Goal: Task Accomplishment & Management: Manage account settings

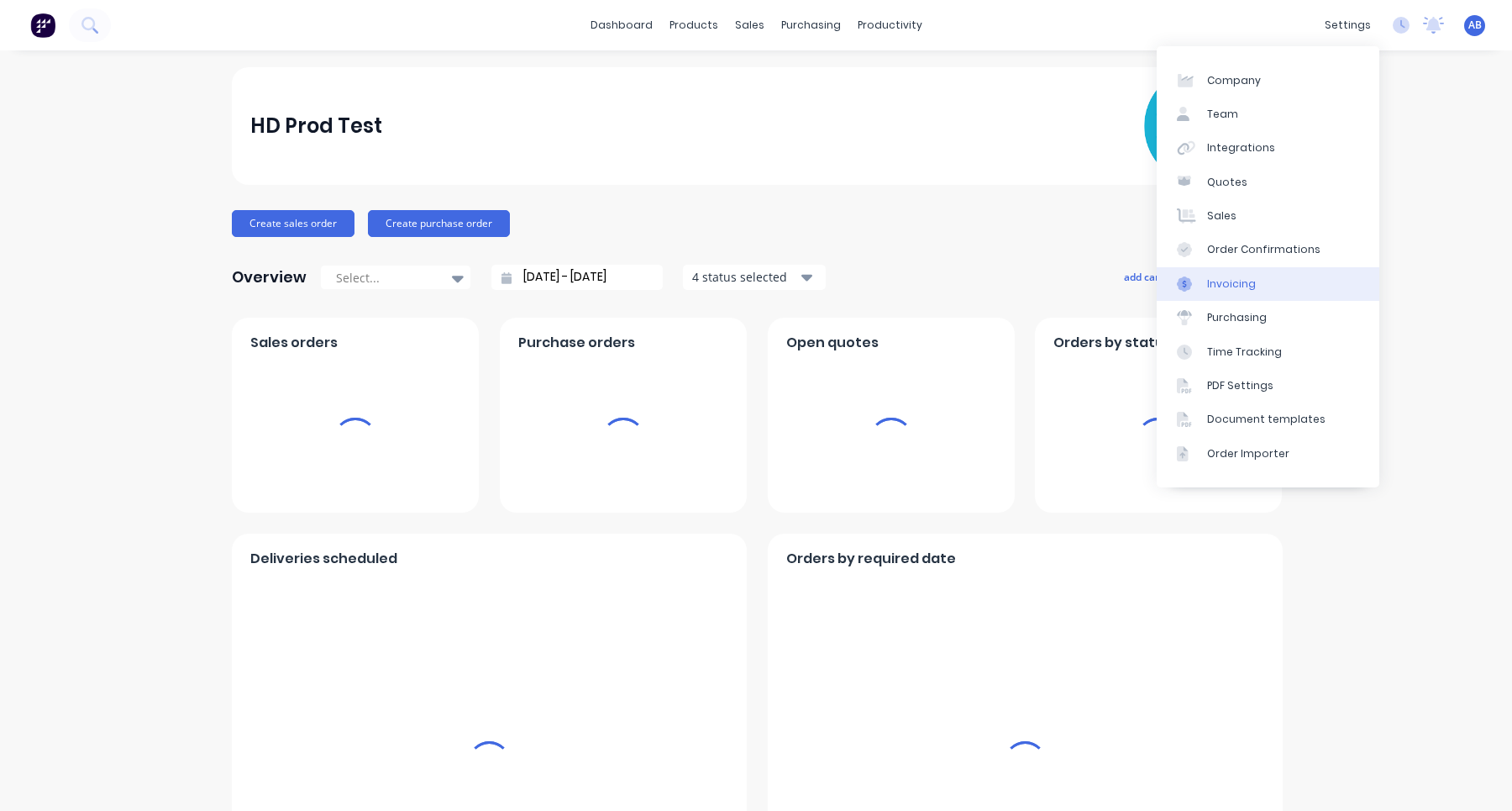
click at [1281, 290] on link "Invoicing" at bounding box center [1268, 284] width 222 height 34
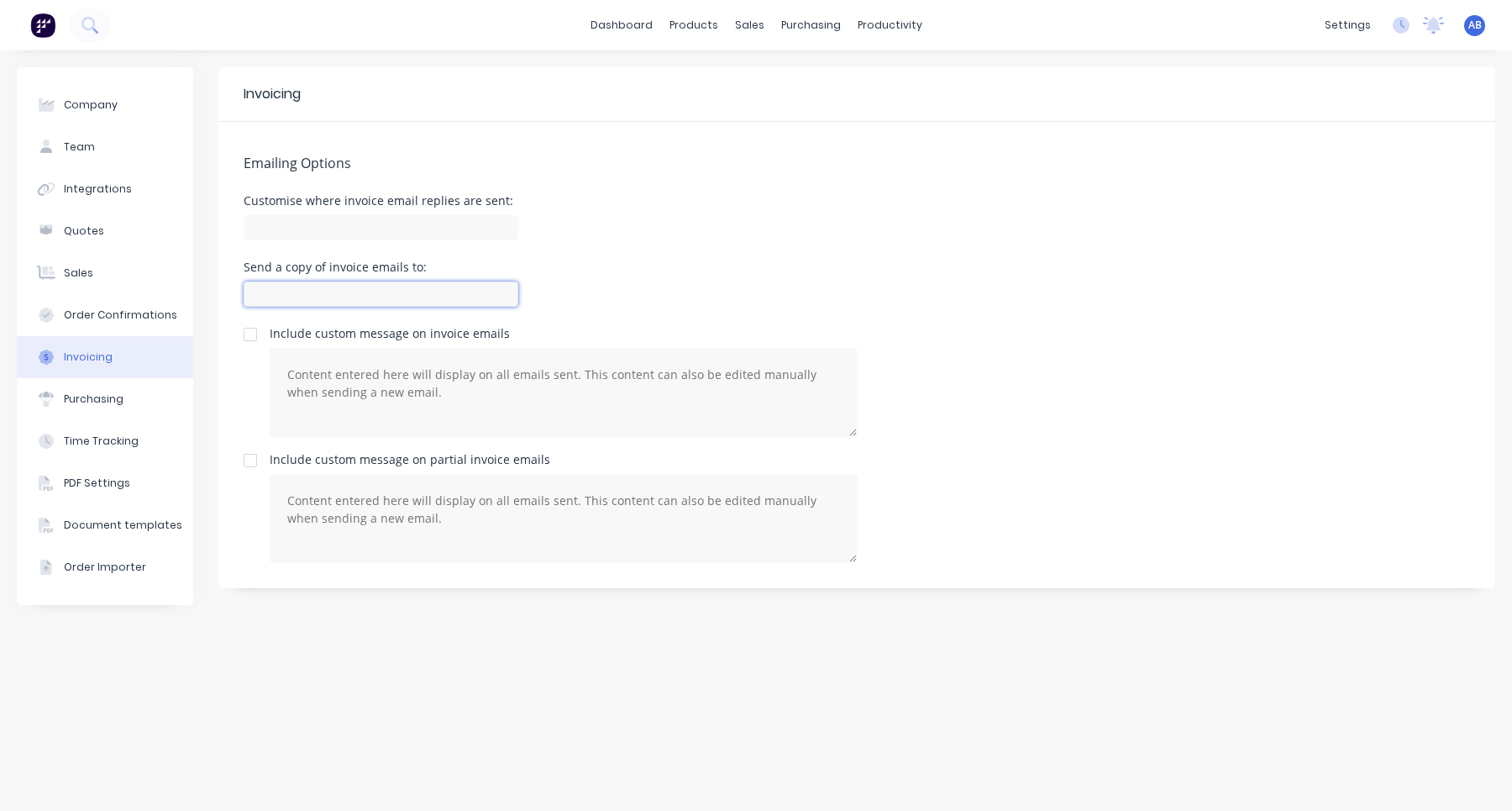
click at [376, 297] on input at bounding box center [380, 294] width 274 height 25
type input "[EMAIL_ADDRESS][DOMAIN_NAME]"
click at [644, 306] on div "Send a copy of invoice emails to: [EMAIL_ADDRESS][DOMAIN_NAME]" at bounding box center [856, 286] width 1226 height 50
click at [781, 81] on div "Sales Orders" at bounding box center [812, 81] width 69 height 15
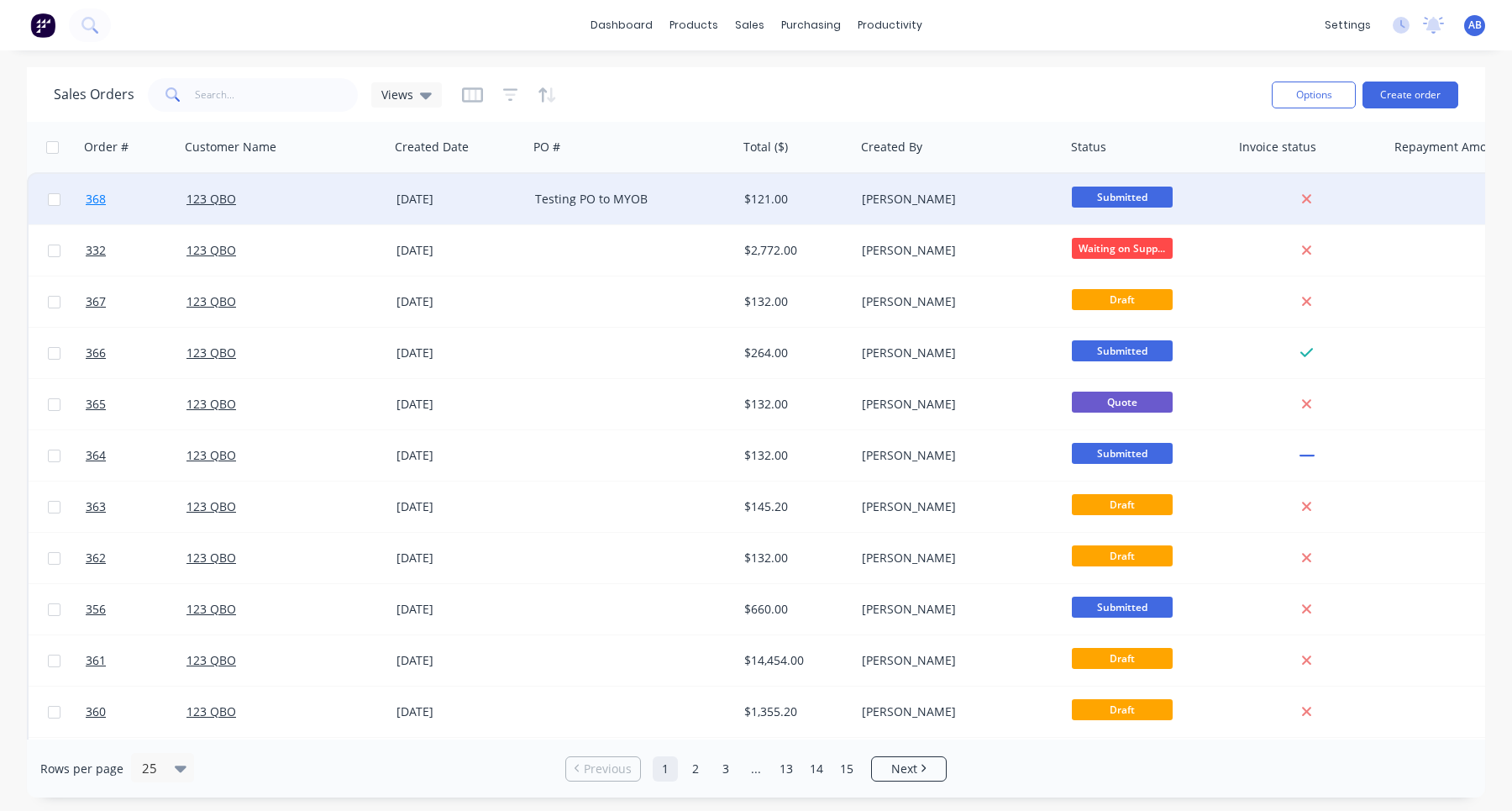
click at [96, 197] on span "368" at bounding box center [95, 199] width 20 height 17
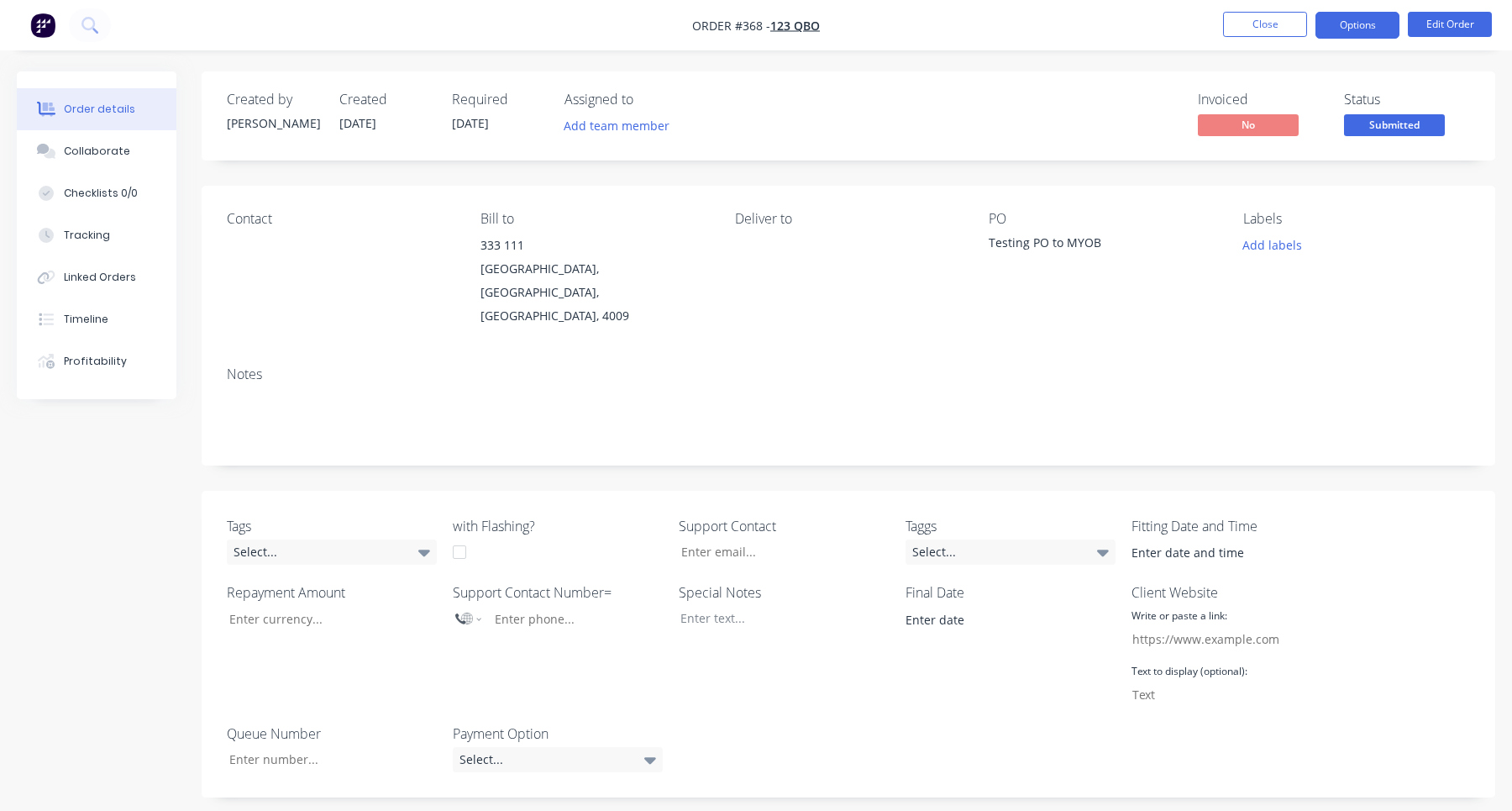
click at [1373, 17] on button "Options" at bounding box center [1356, 25] width 84 height 27
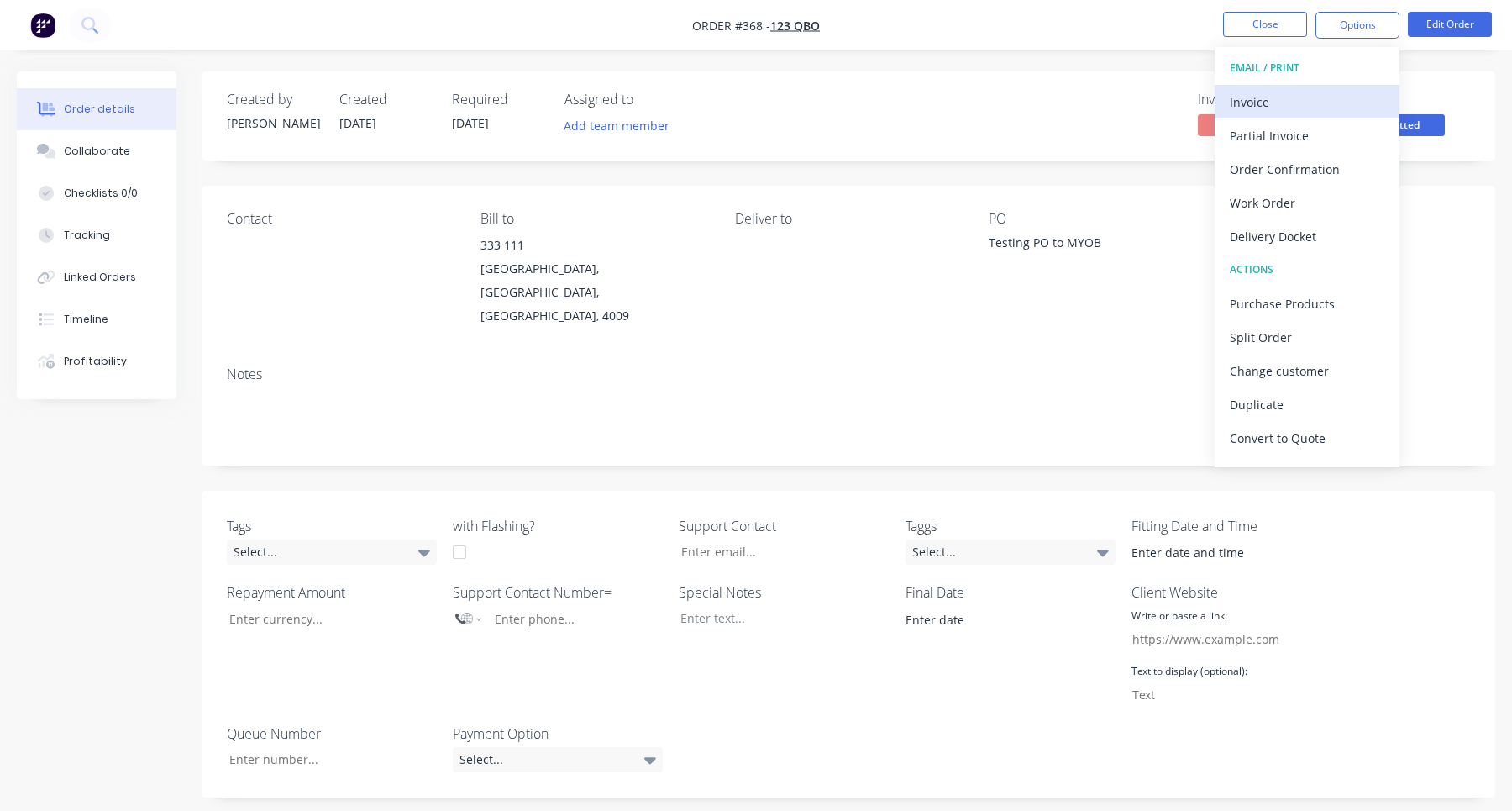
click at [1311, 100] on div "Invoice" at bounding box center [1307, 102] width 155 height 25
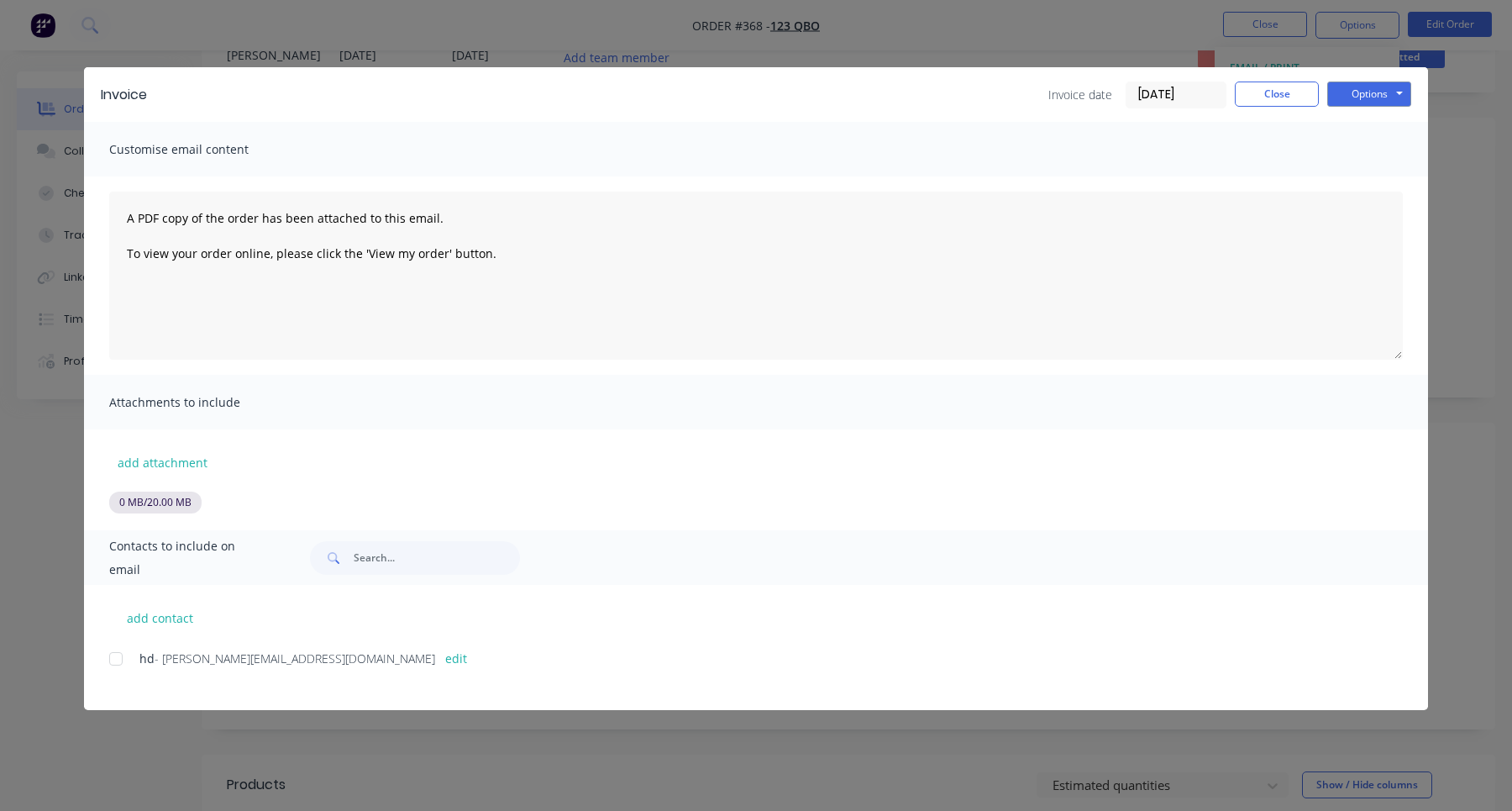
scroll to position [69, 0]
click at [173, 621] on button "add contact" at bounding box center [159, 618] width 101 height 25
select select "AU"
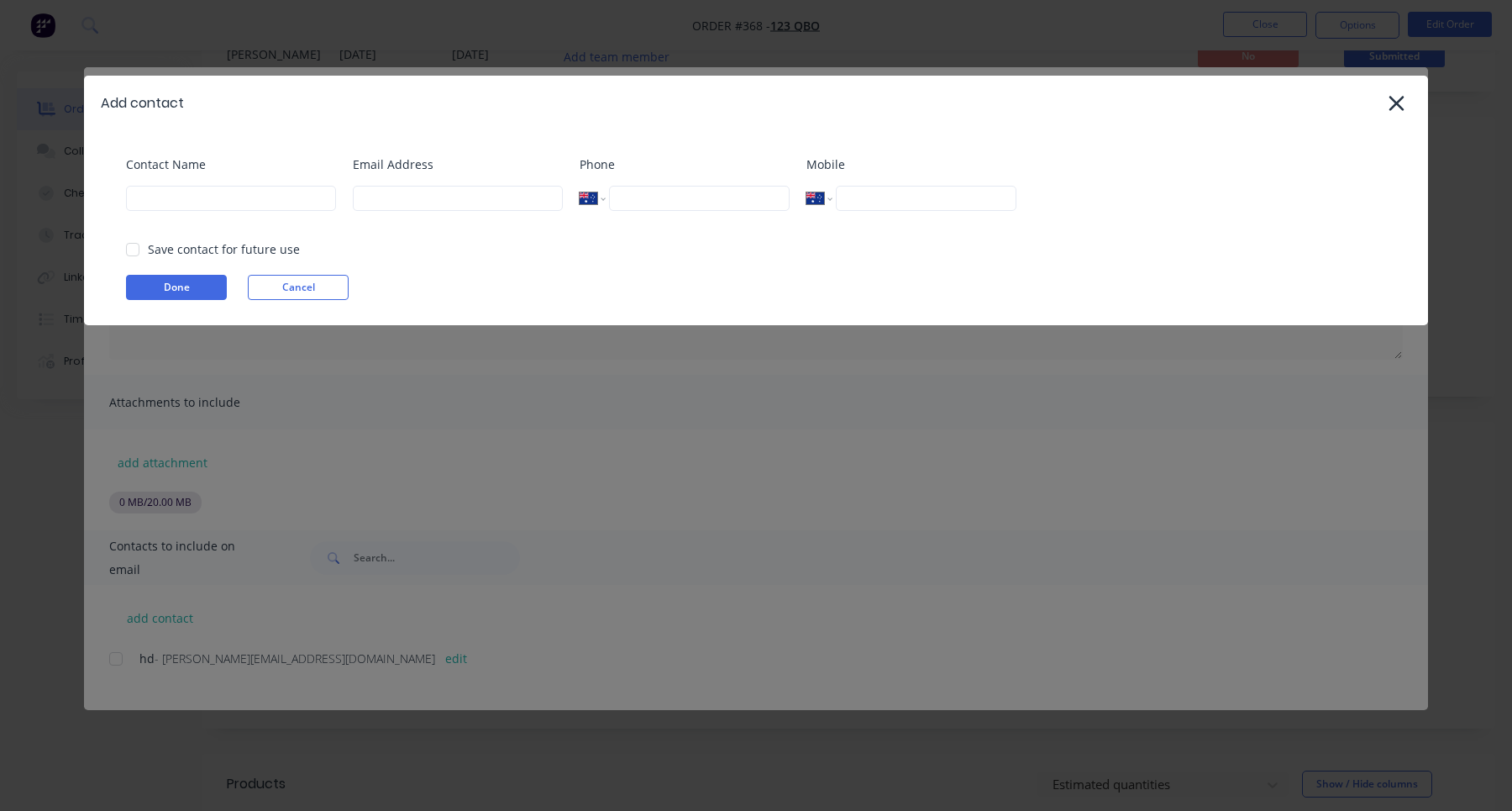
click at [197, 181] on div "Contact Name" at bounding box center [231, 190] width 210 height 68
click at [193, 197] on input at bounding box center [231, 198] width 210 height 25
type input "ab"
click at [424, 184] on div "Email Address" at bounding box center [457, 190] width 210 height 68
click at [414, 197] on input at bounding box center [457, 198] width 210 height 25
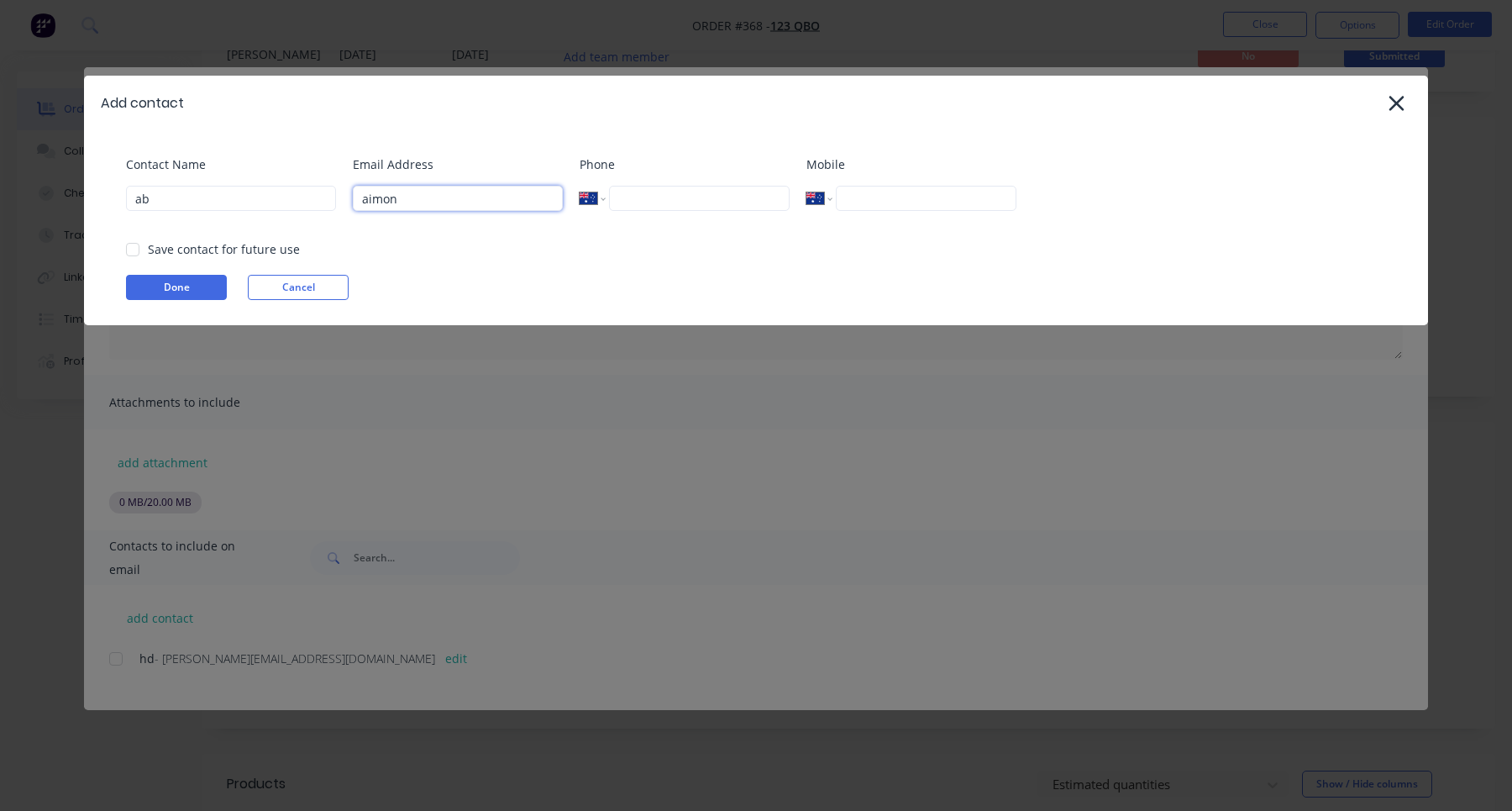
type input "aimon"
type input "[EMAIL_ADDRESS][DOMAIN_NAME]"
click at [136, 253] on div at bounding box center [133, 250] width 34 height 34
click at [166, 292] on button "Done" at bounding box center [176, 287] width 101 height 25
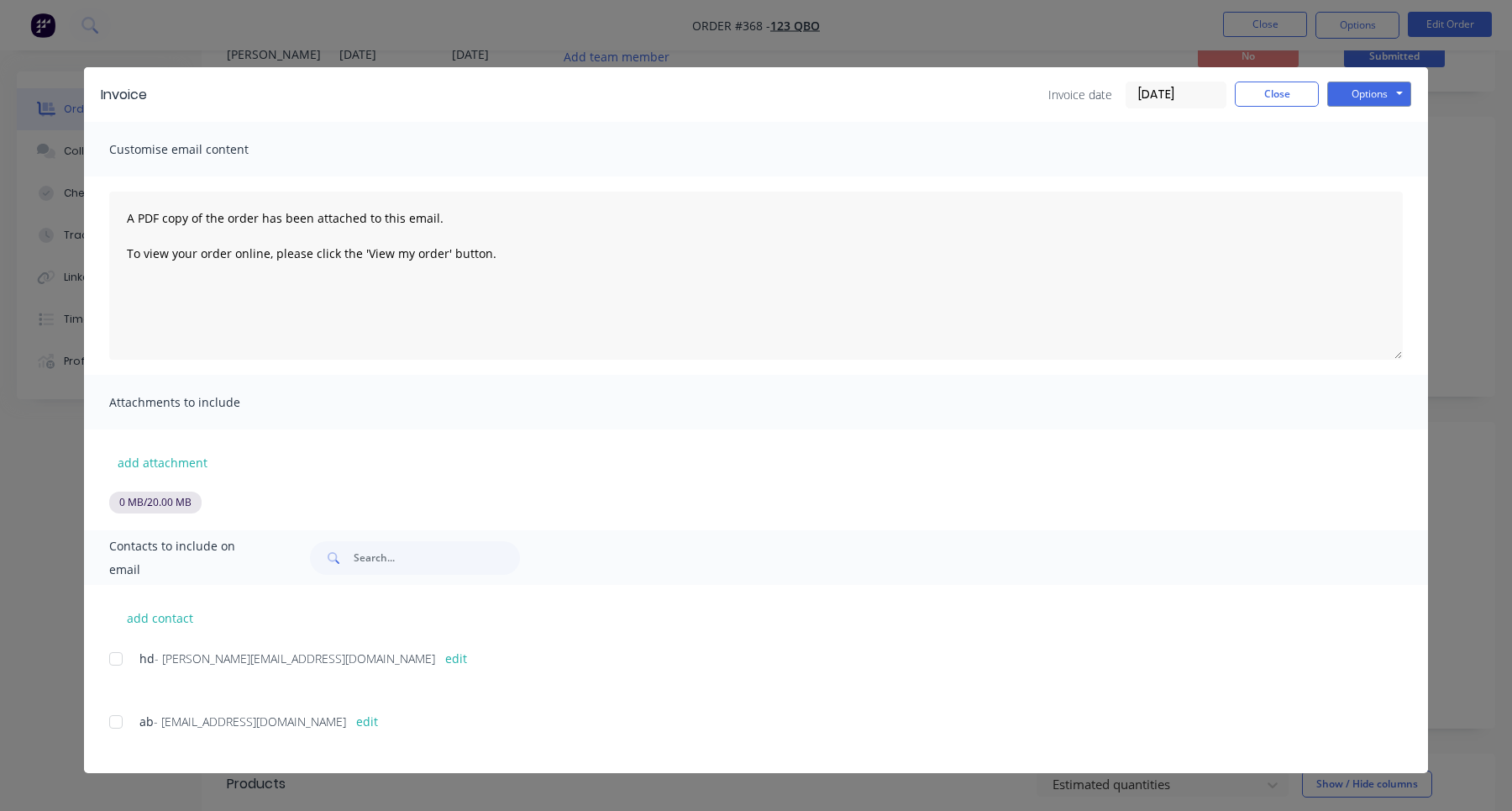
click at [120, 663] on div at bounding box center [116, 659] width 34 height 34
click at [1373, 91] on button "Options" at bounding box center [1369, 93] width 84 height 25
click at [1376, 174] on button "Email" at bounding box center [1381, 179] width 107 height 27
click at [116, 659] on div at bounding box center [116, 659] width 34 height 34
click at [115, 720] on div at bounding box center [116, 722] width 34 height 34
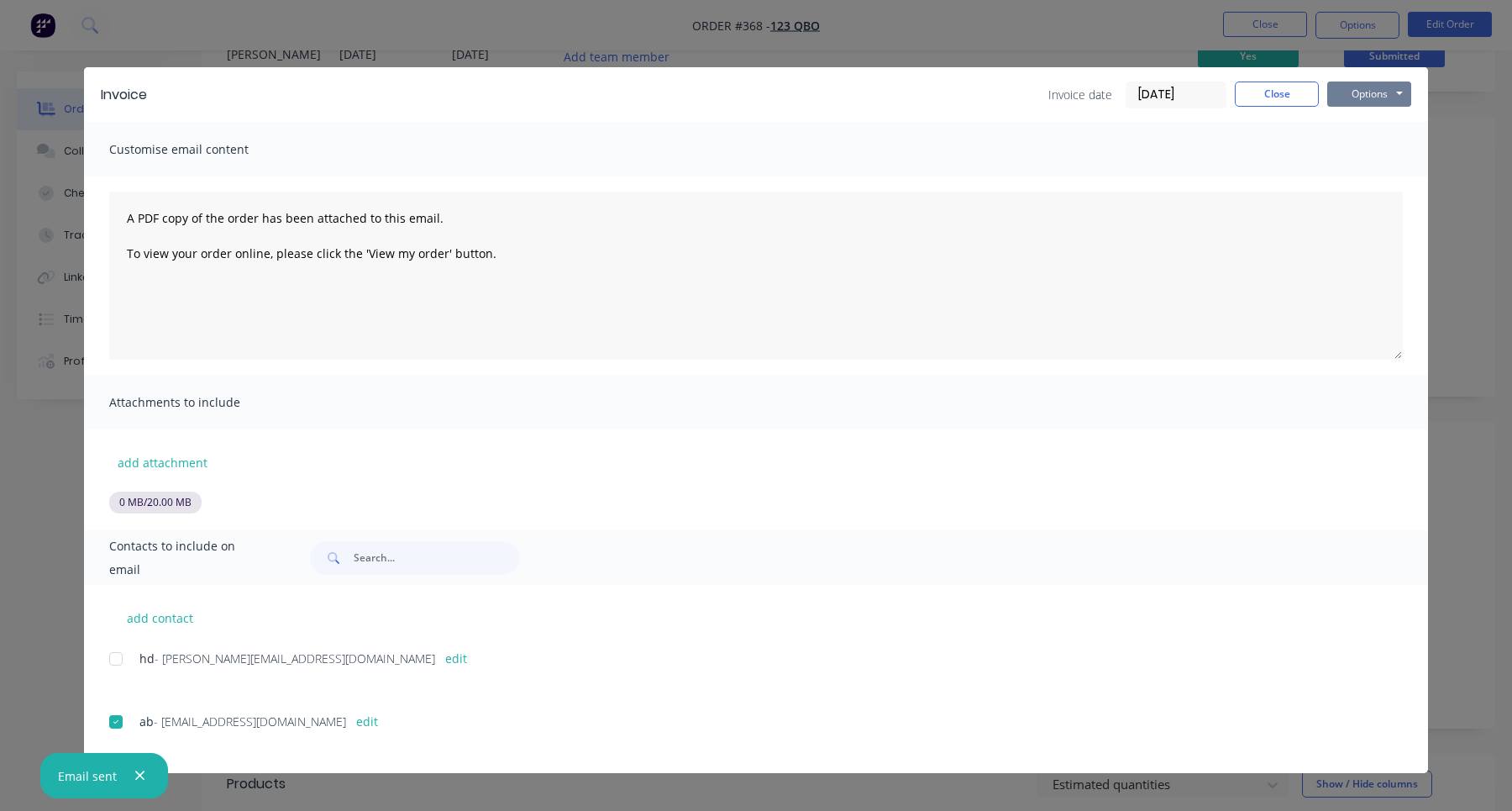
click at [1376, 100] on button "Options" at bounding box center [1369, 93] width 84 height 25
click at [1369, 171] on button "Email" at bounding box center [1381, 179] width 107 height 27
click at [1257, 106] on div "Invoice date [DATE] Close Options Preview Print Email" at bounding box center [1229, 94] width 363 height 27
click at [1274, 89] on button "Close" at bounding box center [1276, 93] width 84 height 25
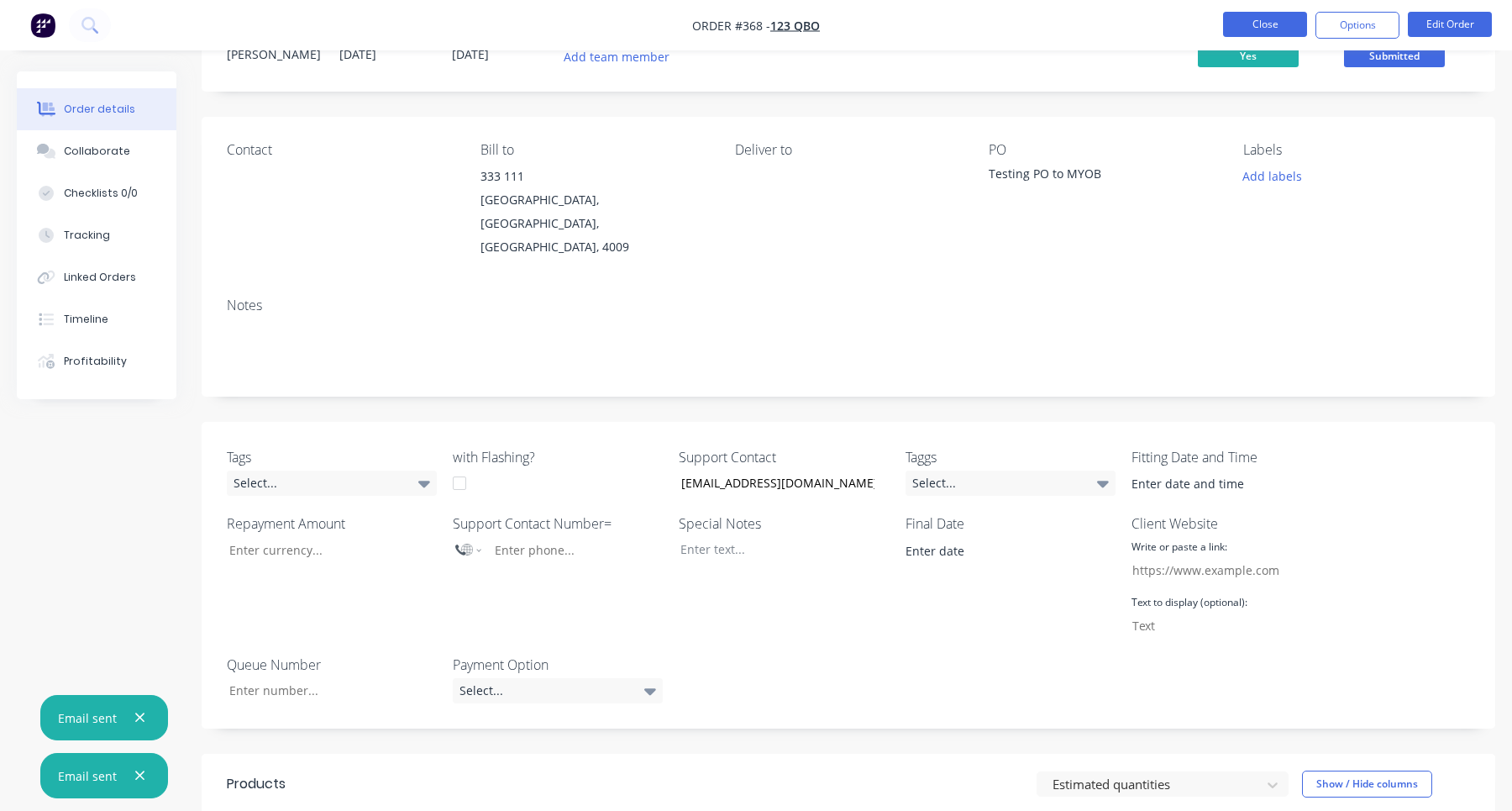
click at [1270, 19] on button "Close" at bounding box center [1264, 24] width 84 height 25
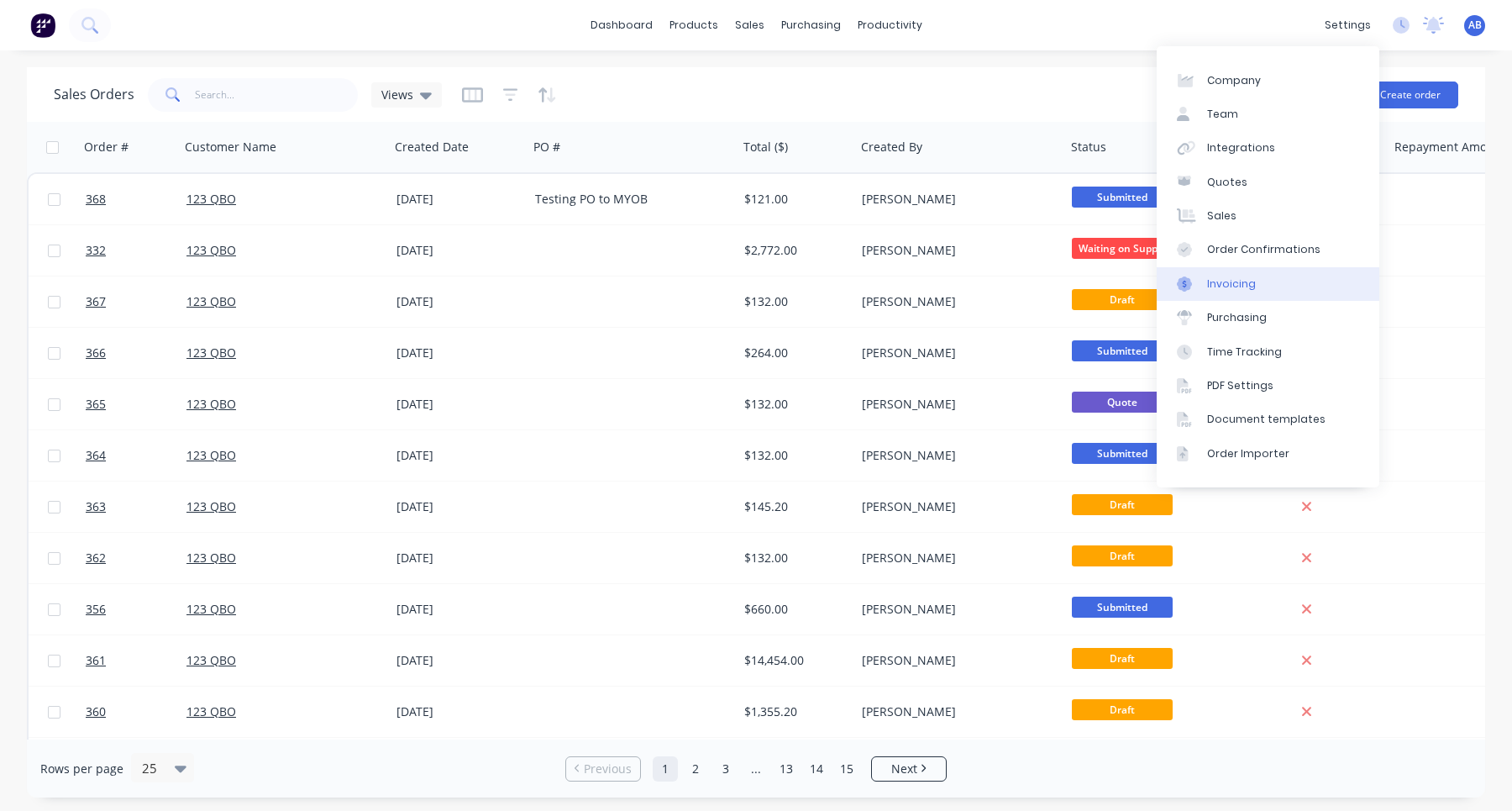
click at [1276, 282] on link "Invoicing" at bounding box center [1268, 284] width 222 height 34
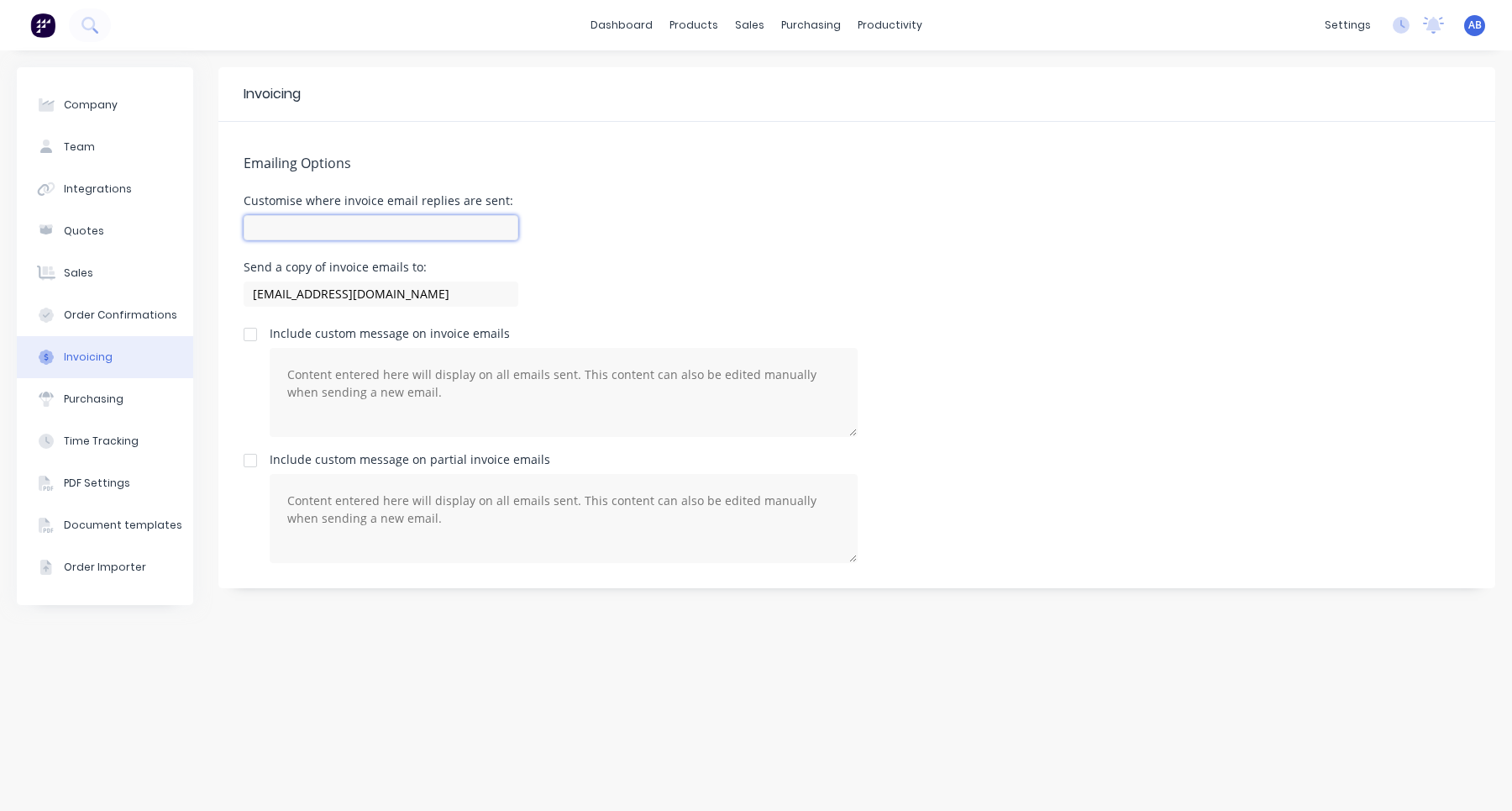
click at [373, 221] on input at bounding box center [380, 227] width 274 height 25
type input "[EMAIL_ADDRESS][DOMAIN_NAME]"
click at [603, 230] on div "Customise where invoice email replies are sent: [EMAIL_ADDRESS][DOMAIN_NAME]" at bounding box center [856, 220] width 1226 height 50
click at [116, 108] on button "Company" at bounding box center [105, 105] width 176 height 42
select select "AU"
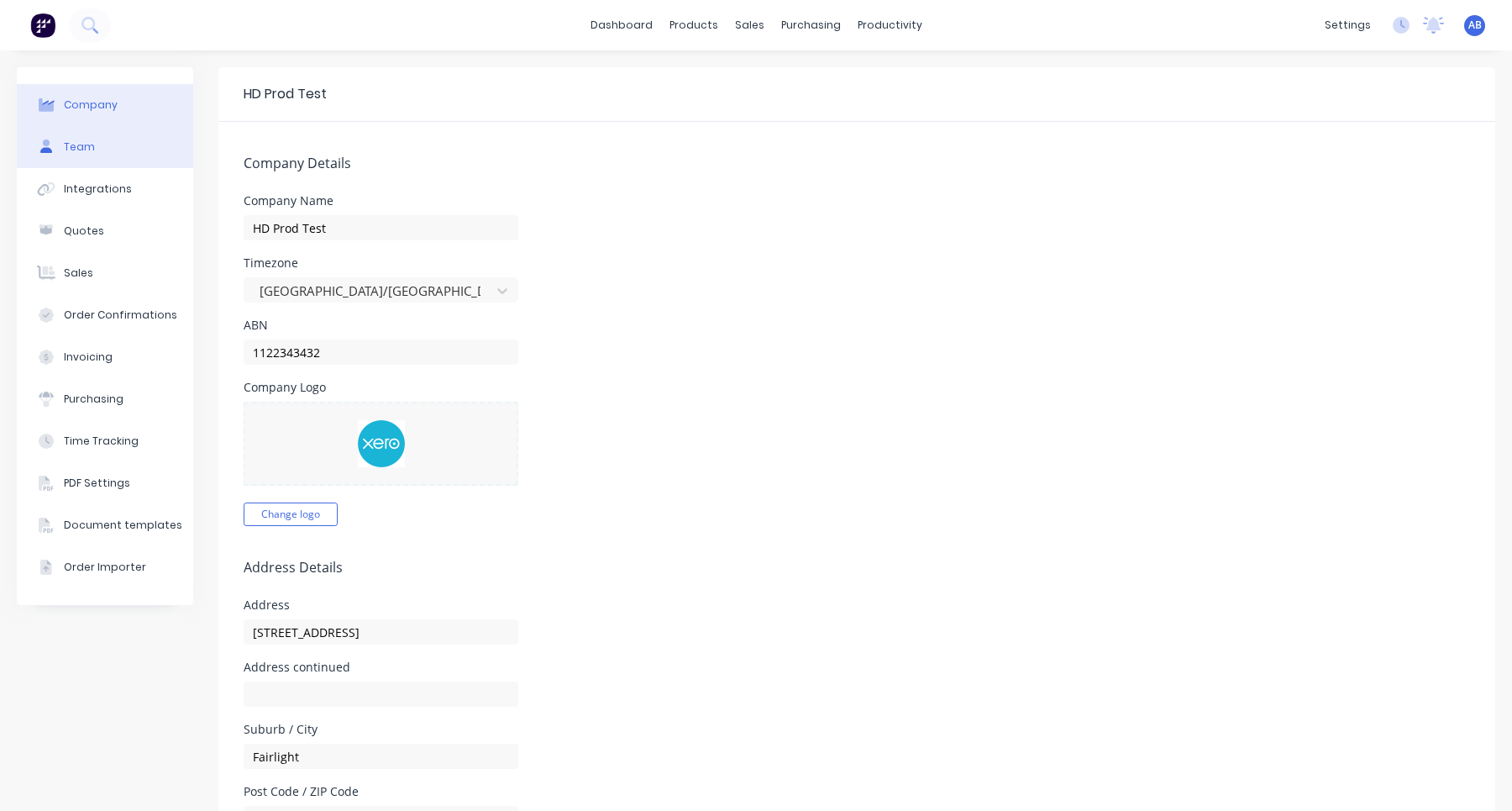
click at [114, 142] on button "Team" at bounding box center [105, 147] width 176 height 42
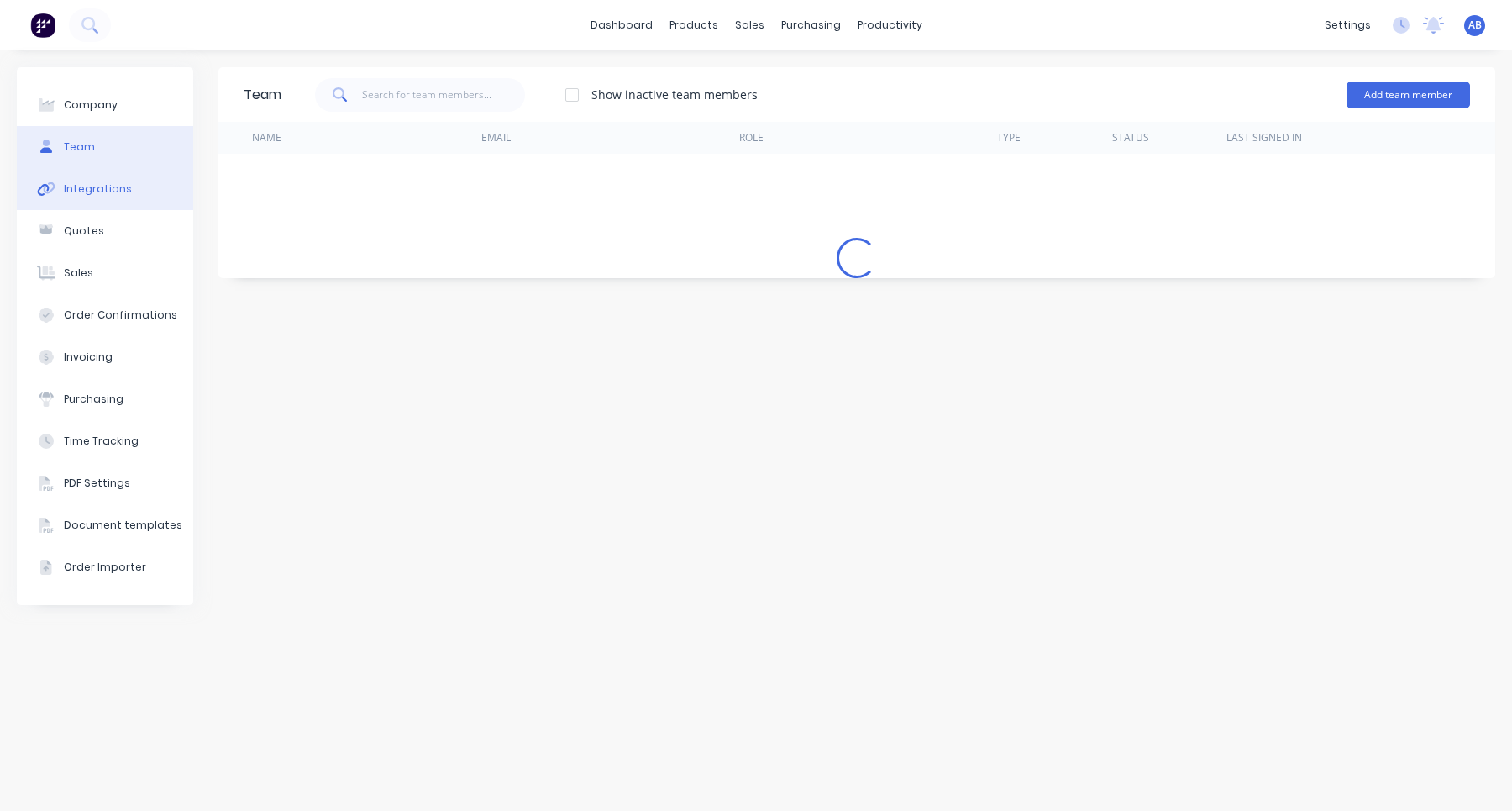
click at [114, 185] on div "Integrations" at bounding box center [98, 189] width 68 height 15
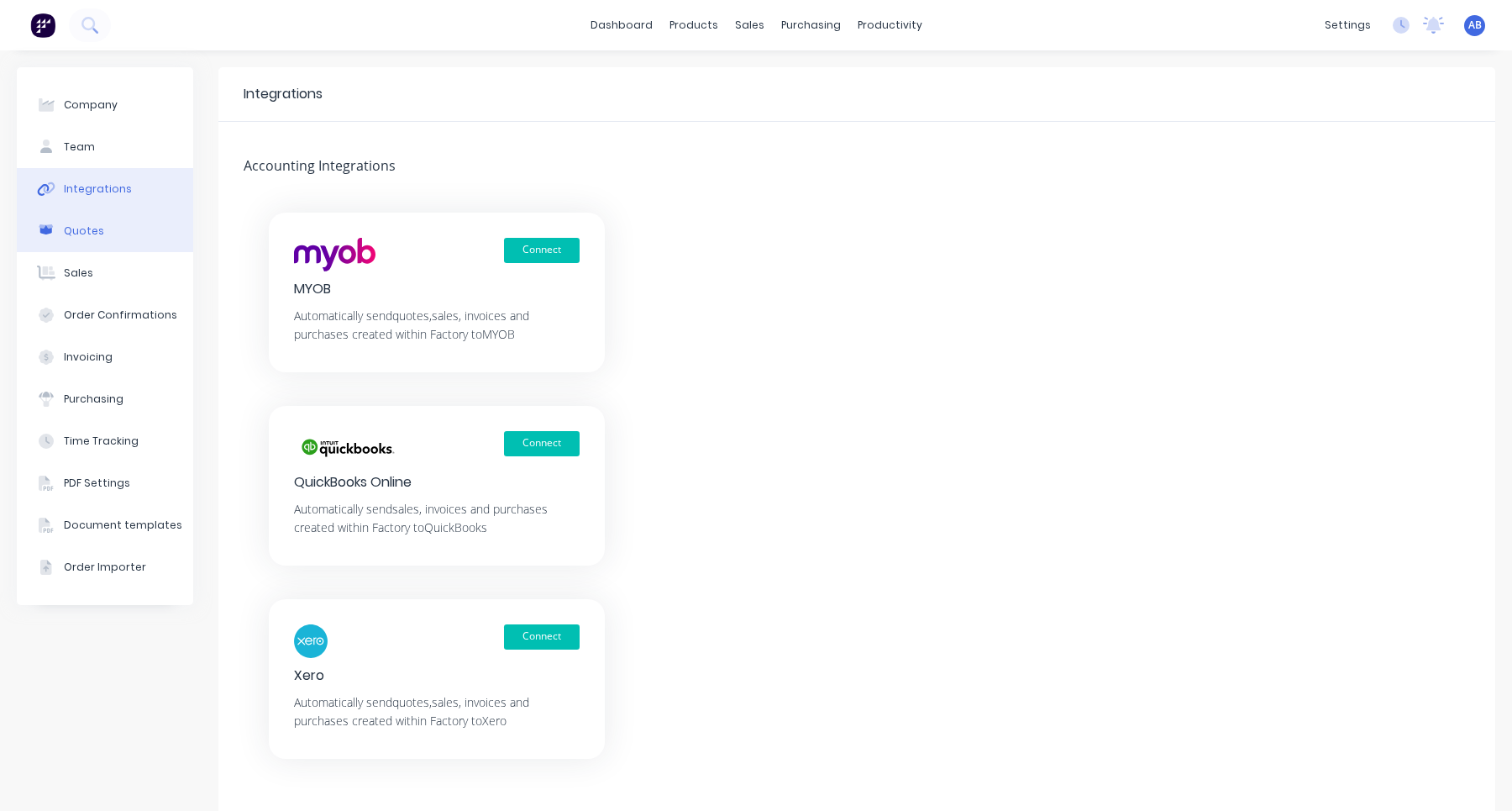
click at [112, 238] on button "Quotes" at bounding box center [105, 231] width 176 height 42
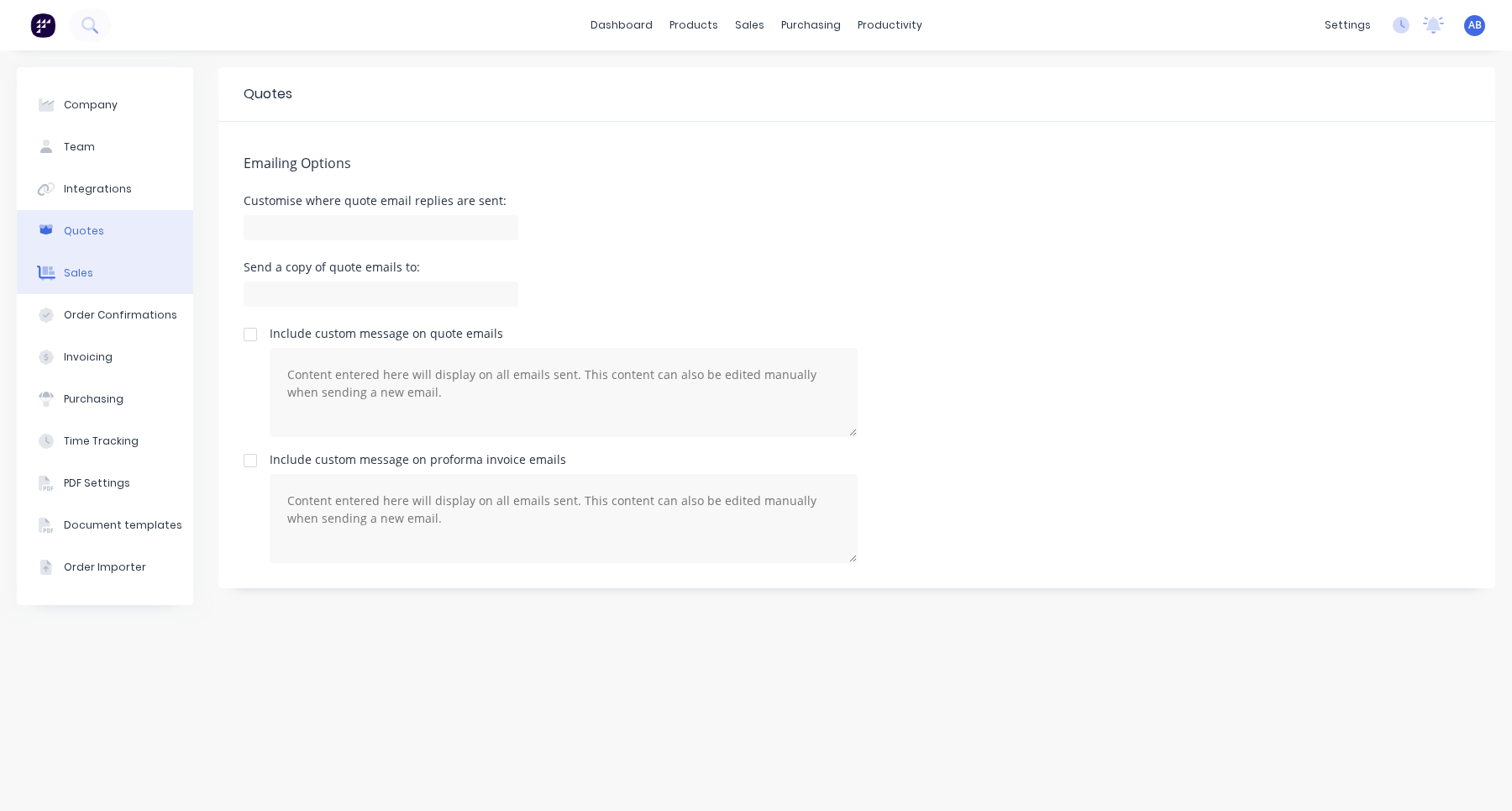
click at [112, 266] on button "Sales" at bounding box center [105, 273] width 176 height 42
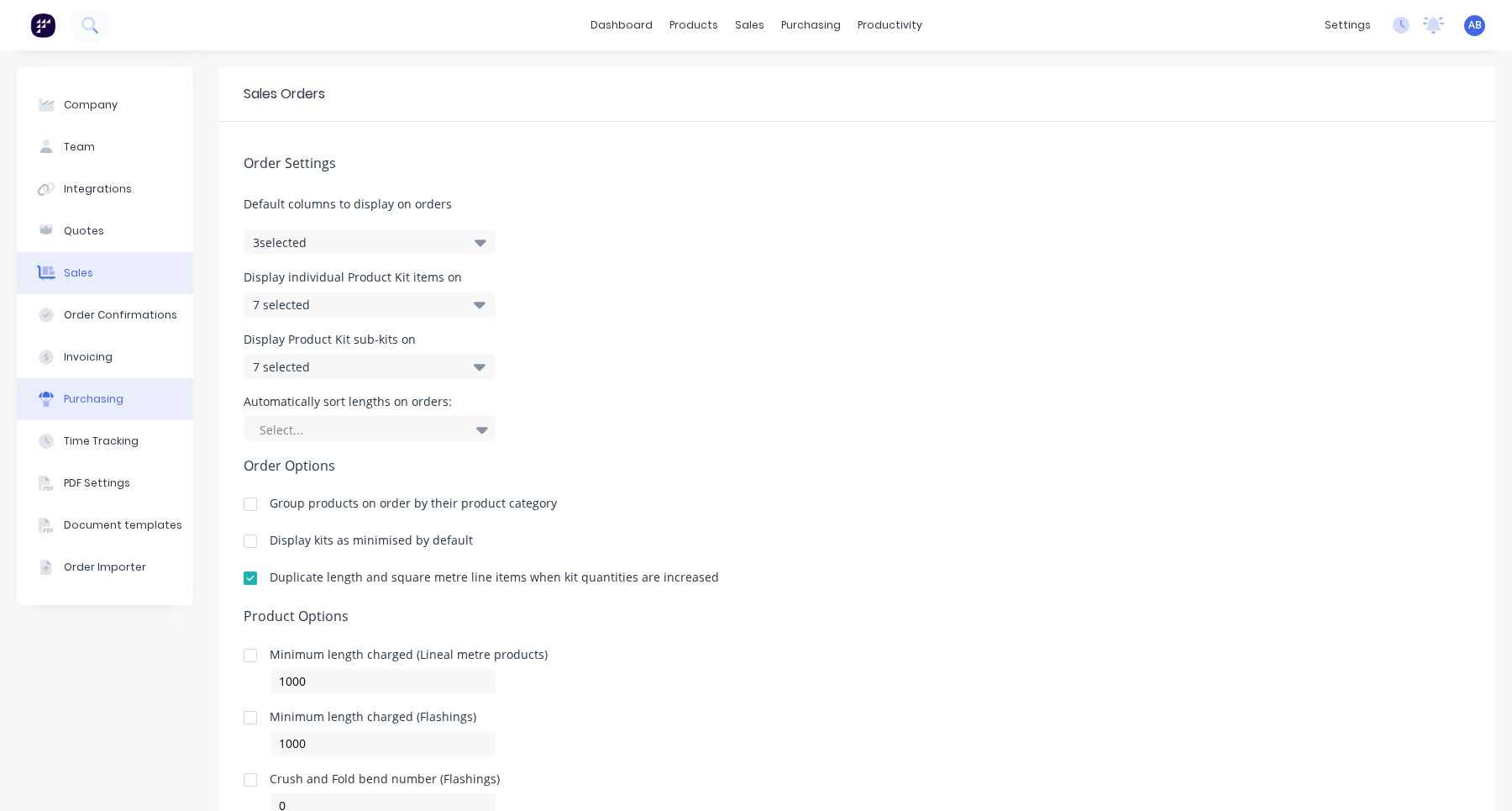
click at [112, 412] on button "Purchasing" at bounding box center [105, 399] width 176 height 42
click at [112, 340] on button "Invoicing" at bounding box center [105, 356] width 176 height 42
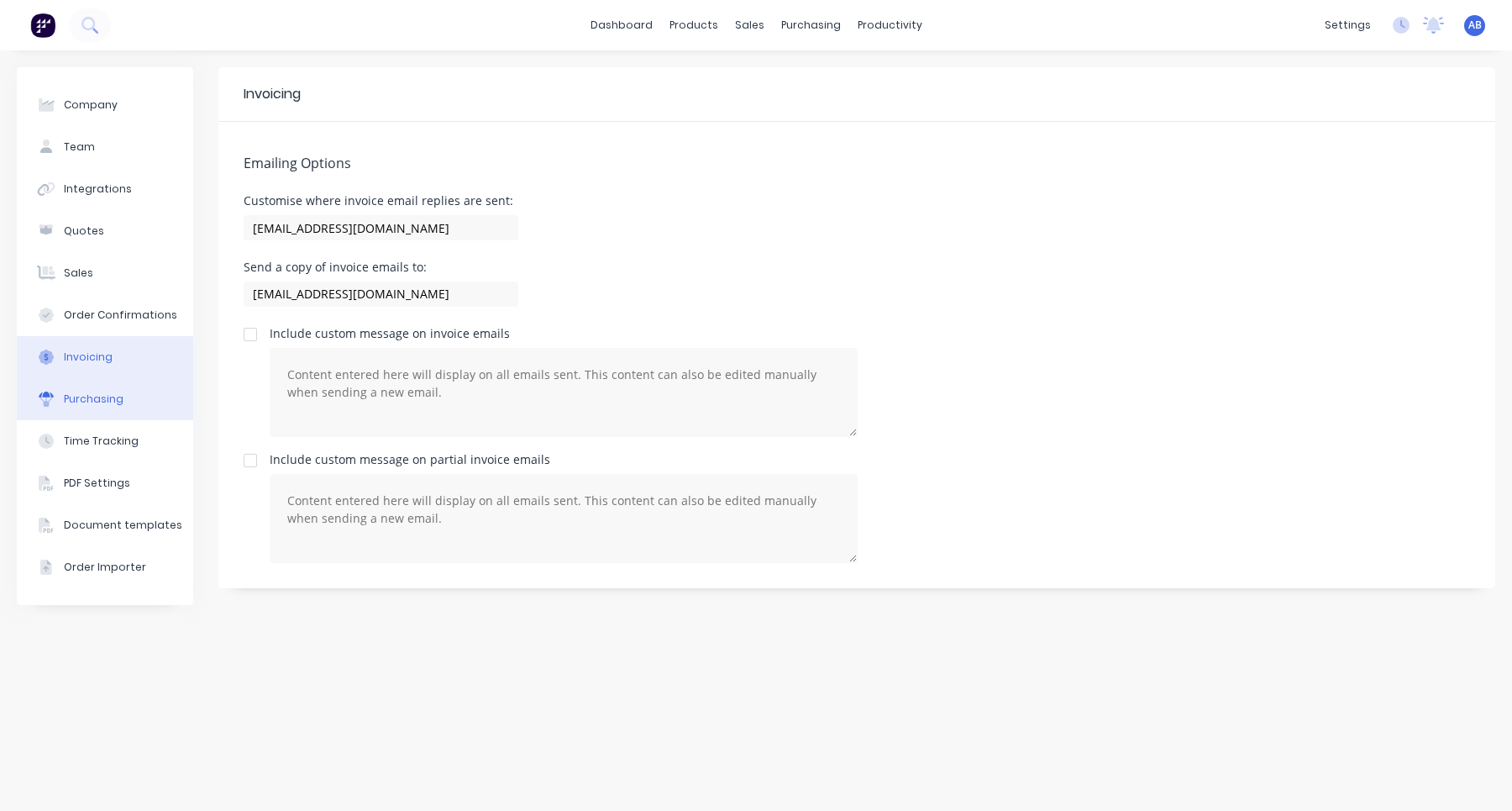
click at [120, 404] on button "Purchasing" at bounding box center [105, 399] width 176 height 42
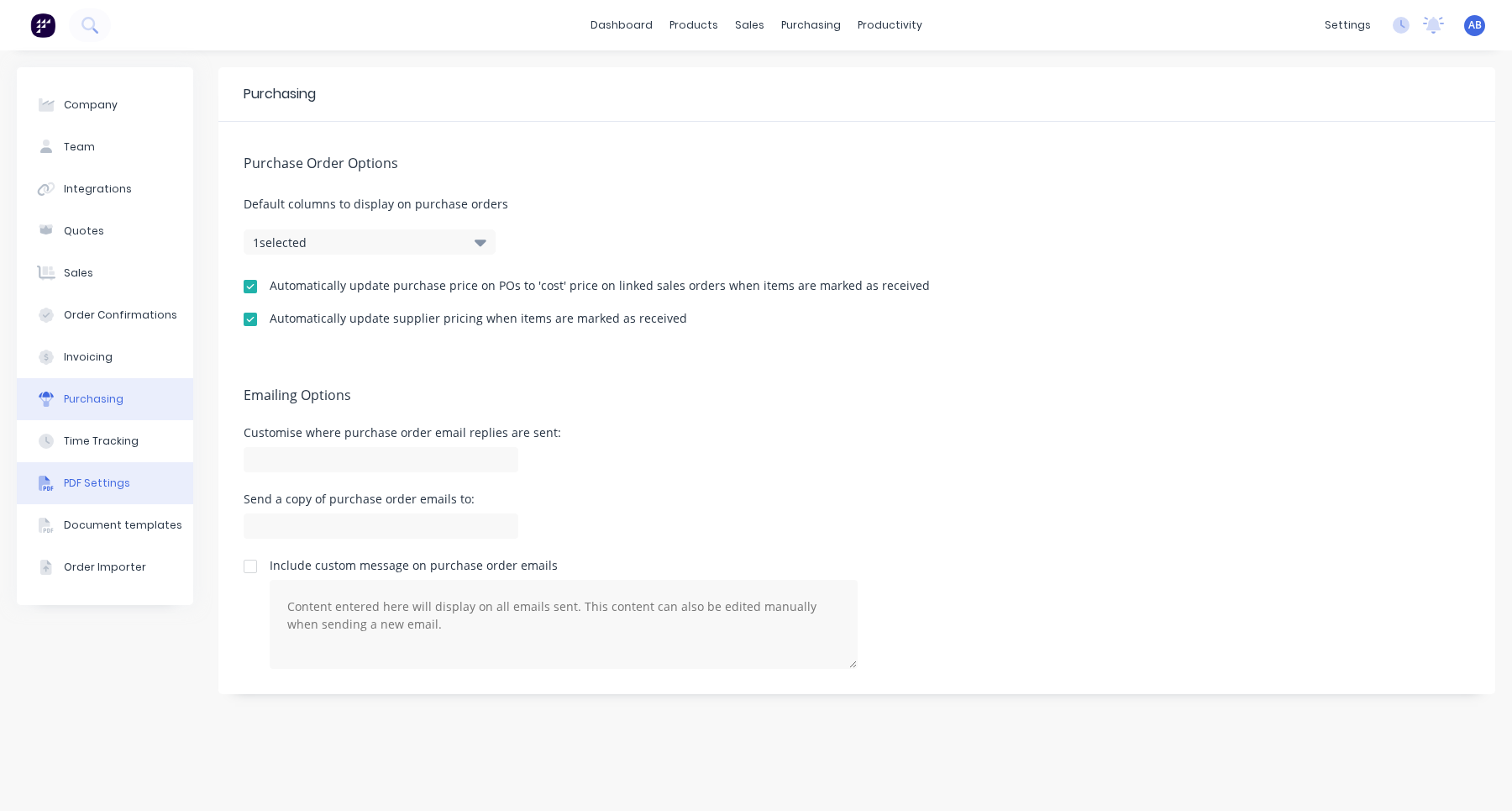
click at [115, 469] on button "PDF Settings" at bounding box center [105, 483] width 176 height 42
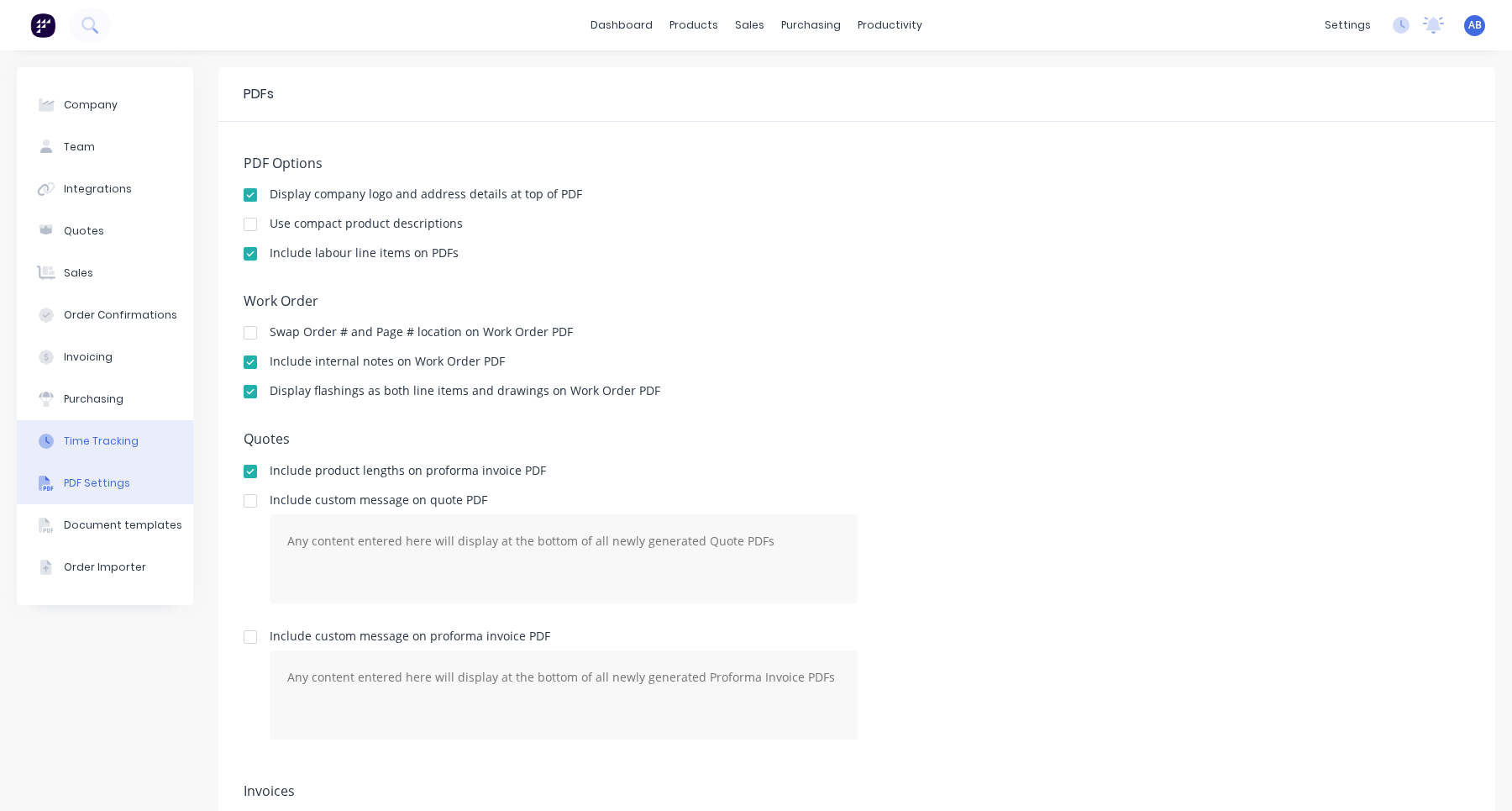
click at [116, 439] on div "Time Tracking" at bounding box center [101, 441] width 74 height 15
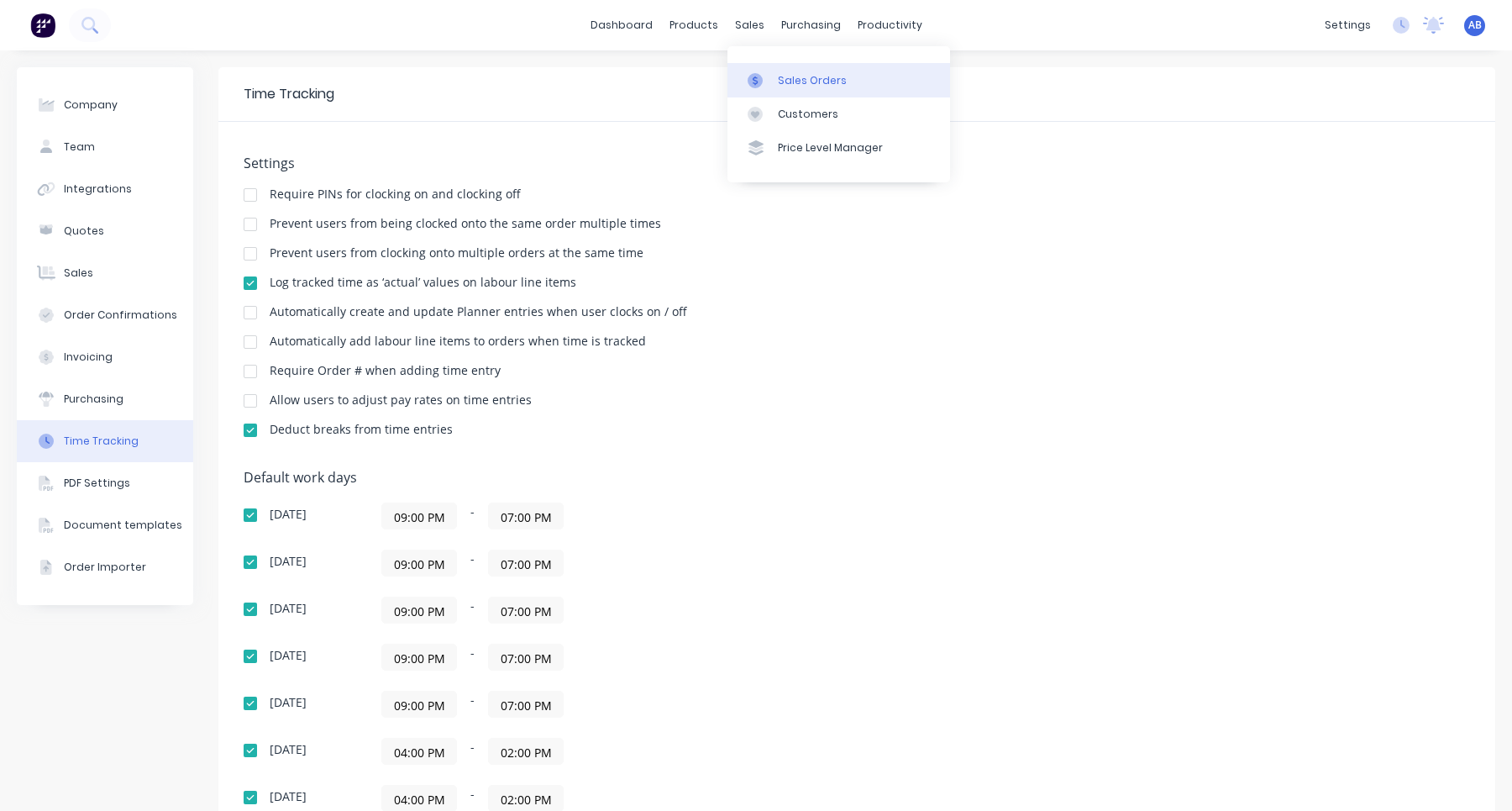
click at [778, 70] on link "Sales Orders" at bounding box center [839, 80] width 222 height 34
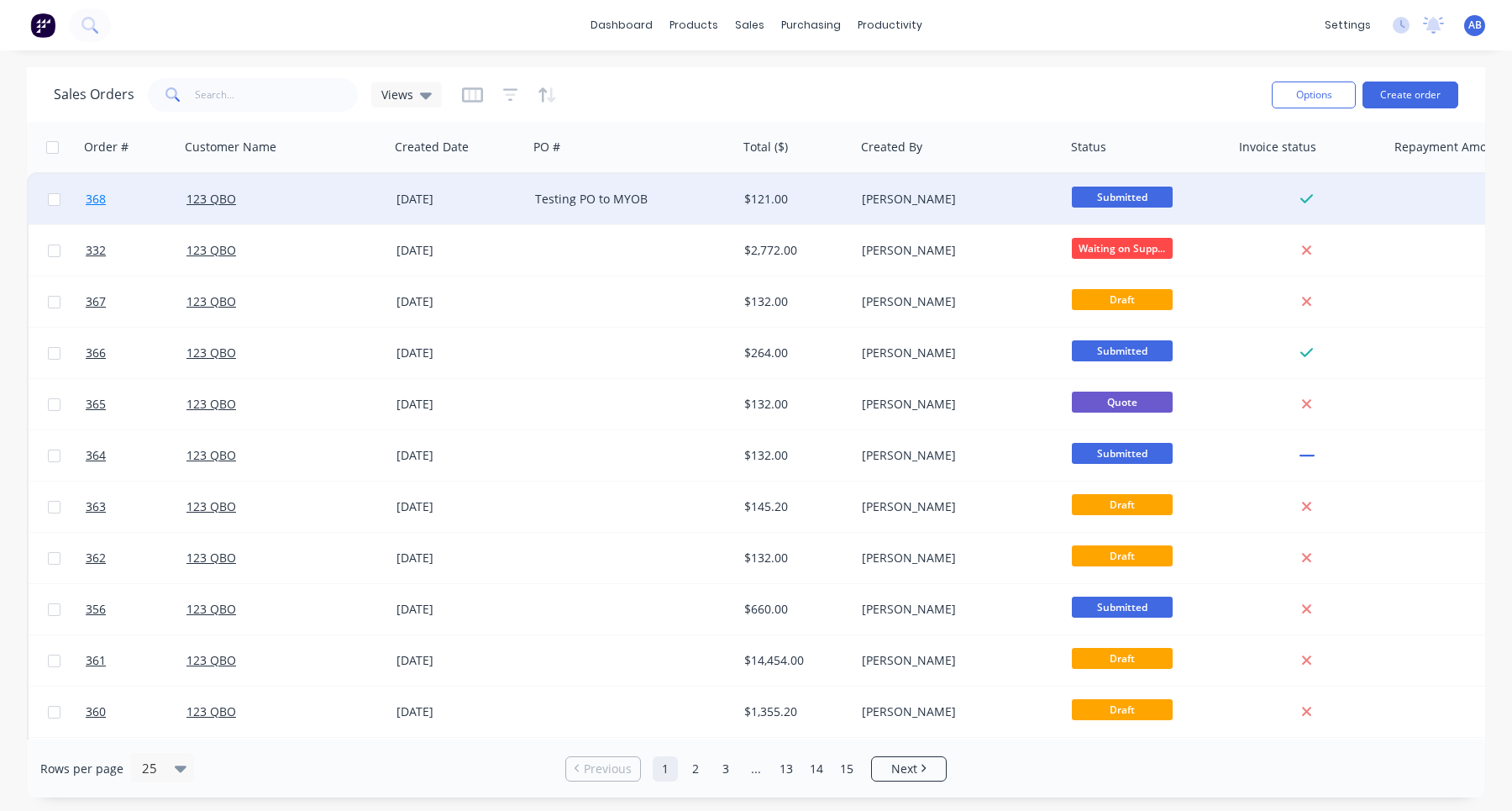
click at [96, 193] on span "368" at bounding box center [95, 199] width 20 height 17
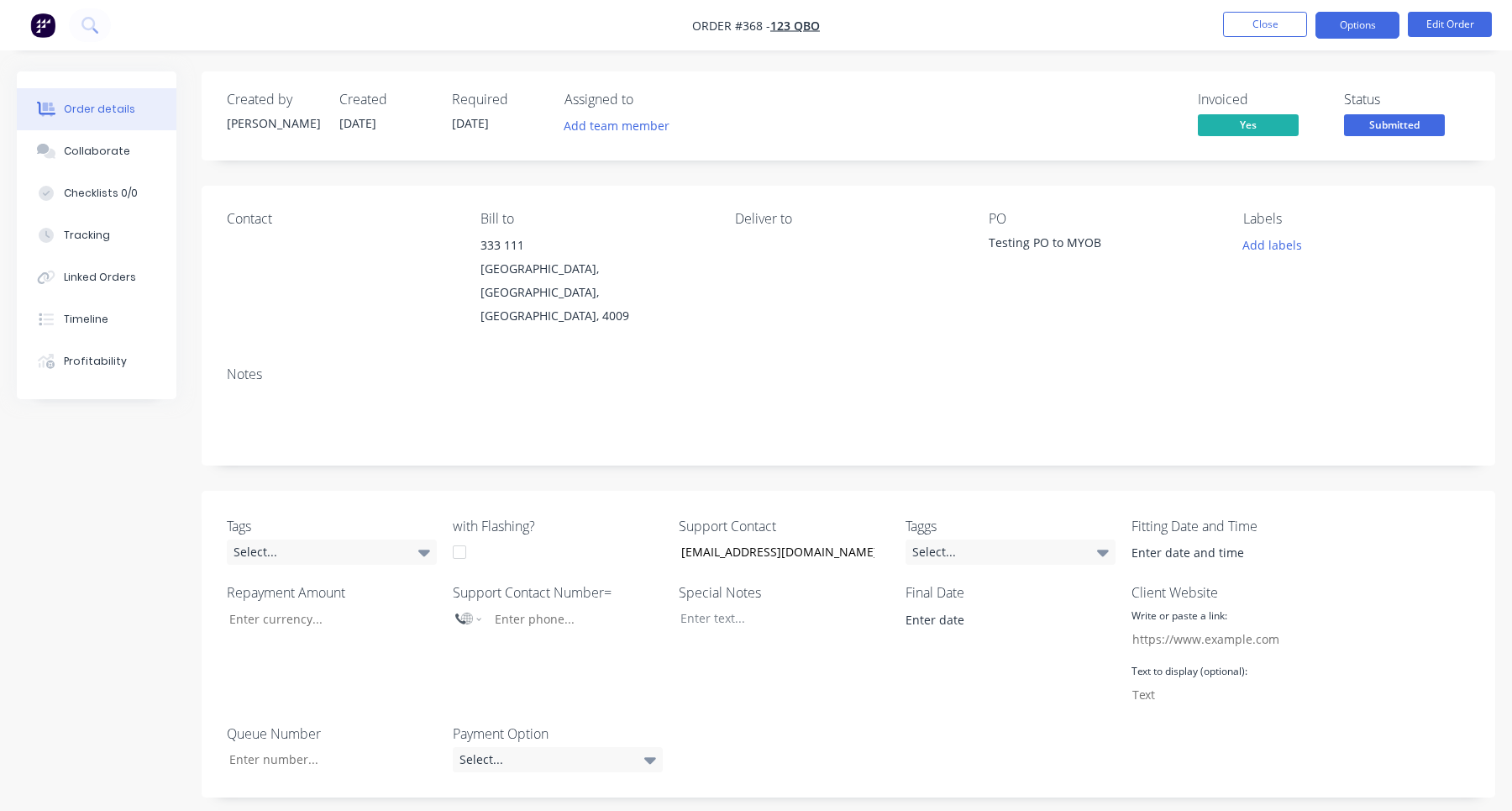
click at [1361, 33] on button "Options" at bounding box center [1356, 25] width 84 height 27
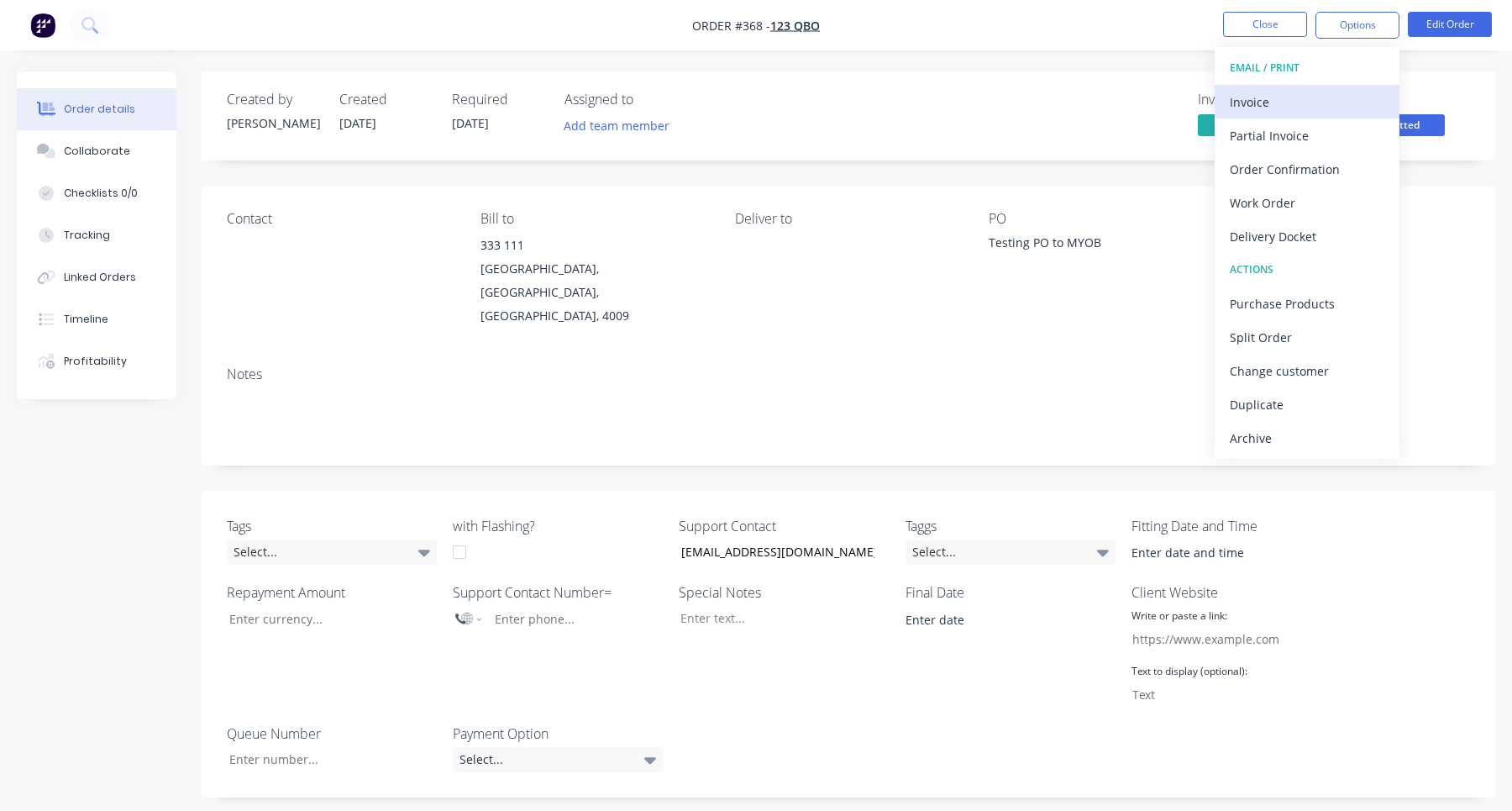
click at [1312, 105] on div "Invoice" at bounding box center [1307, 102] width 155 height 25
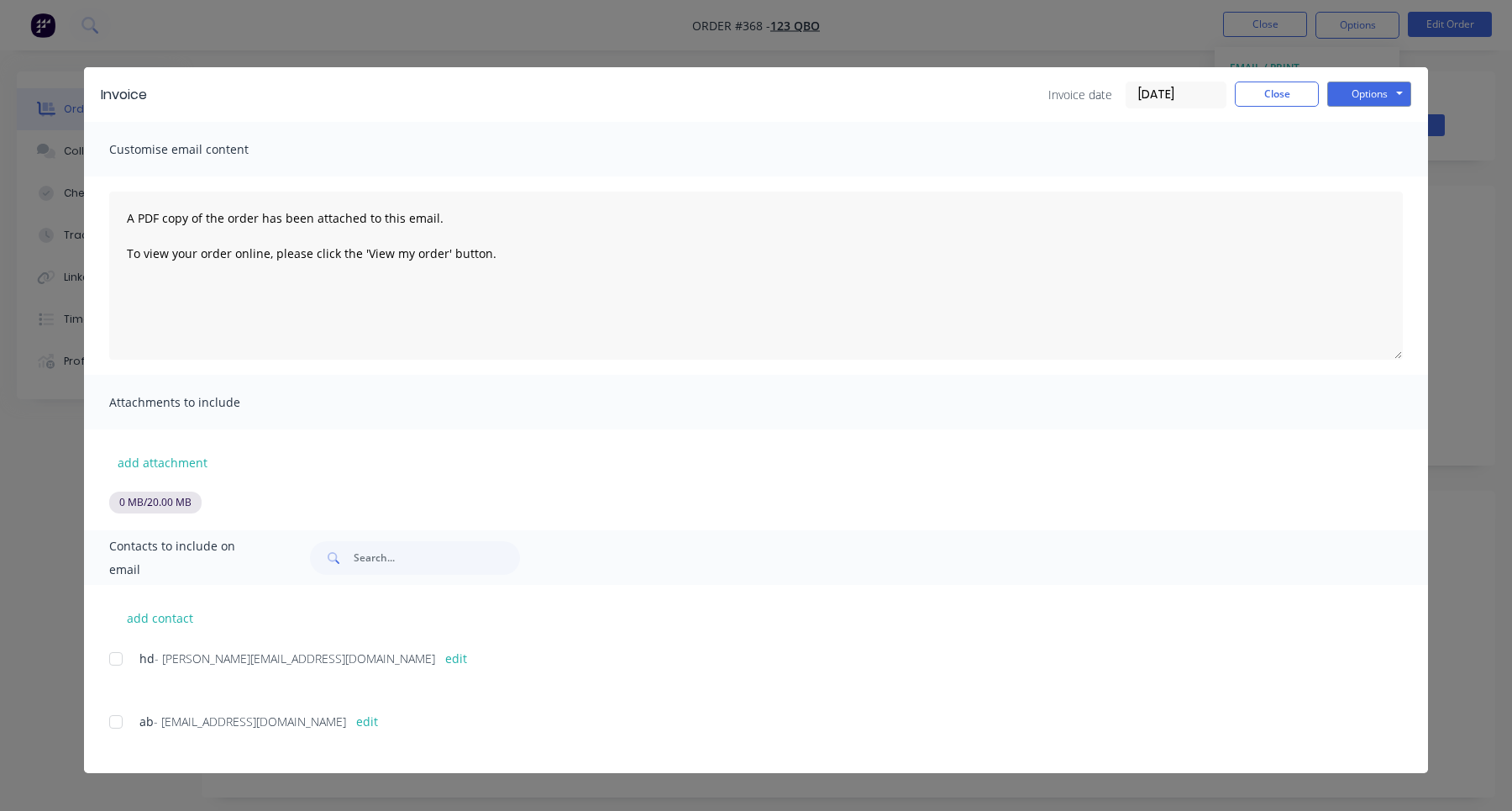
click at [112, 723] on div at bounding box center [116, 722] width 34 height 34
click at [1388, 93] on button "Options" at bounding box center [1369, 93] width 84 height 25
click at [1372, 181] on button "Email" at bounding box center [1381, 179] width 107 height 27
click at [1261, 102] on button "Close" at bounding box center [1276, 93] width 84 height 25
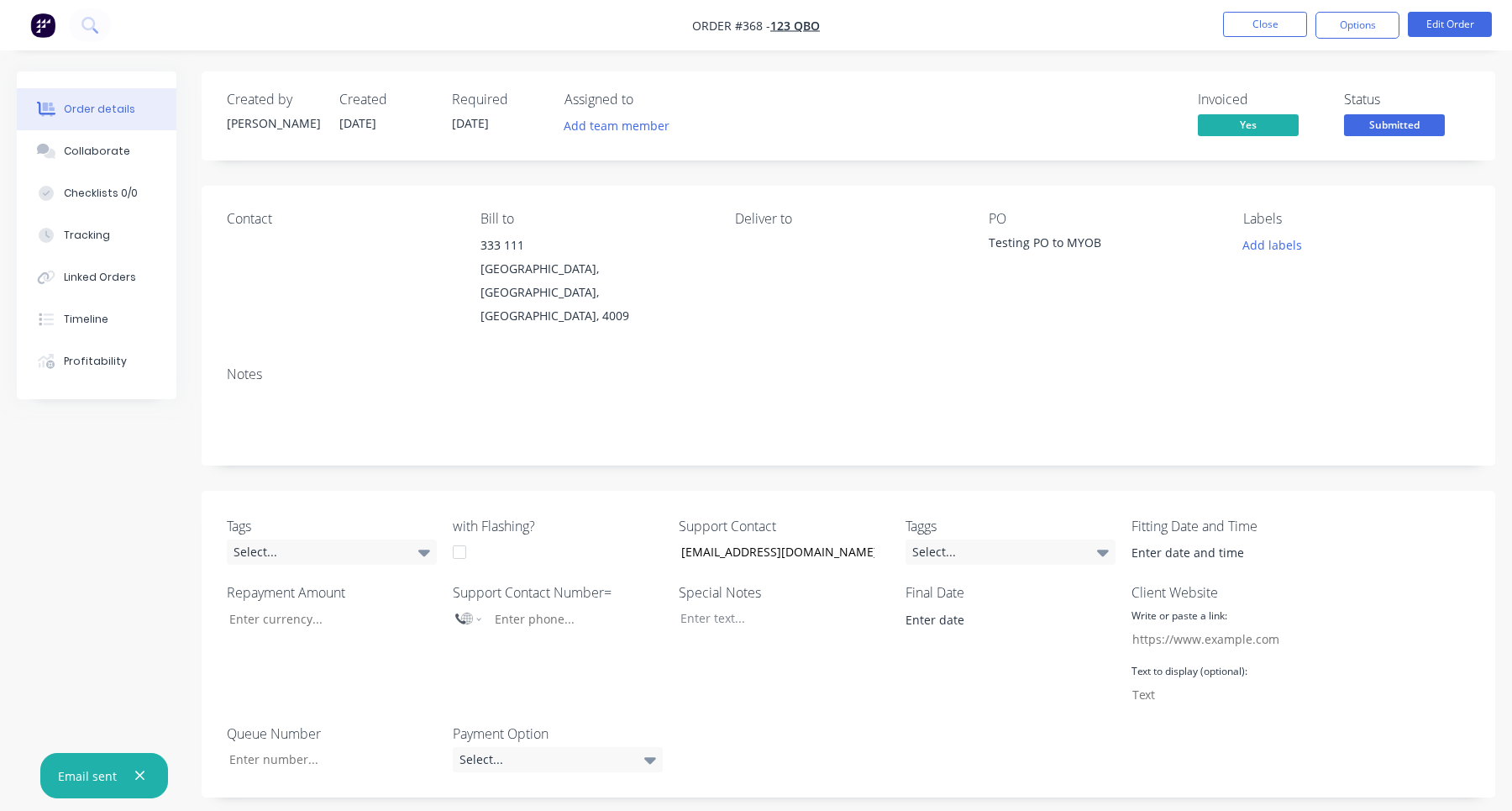
click at [142, 772] on icon "button" at bounding box center [140, 775] width 11 height 15
